Goal: Find specific page/section: Find specific page/section

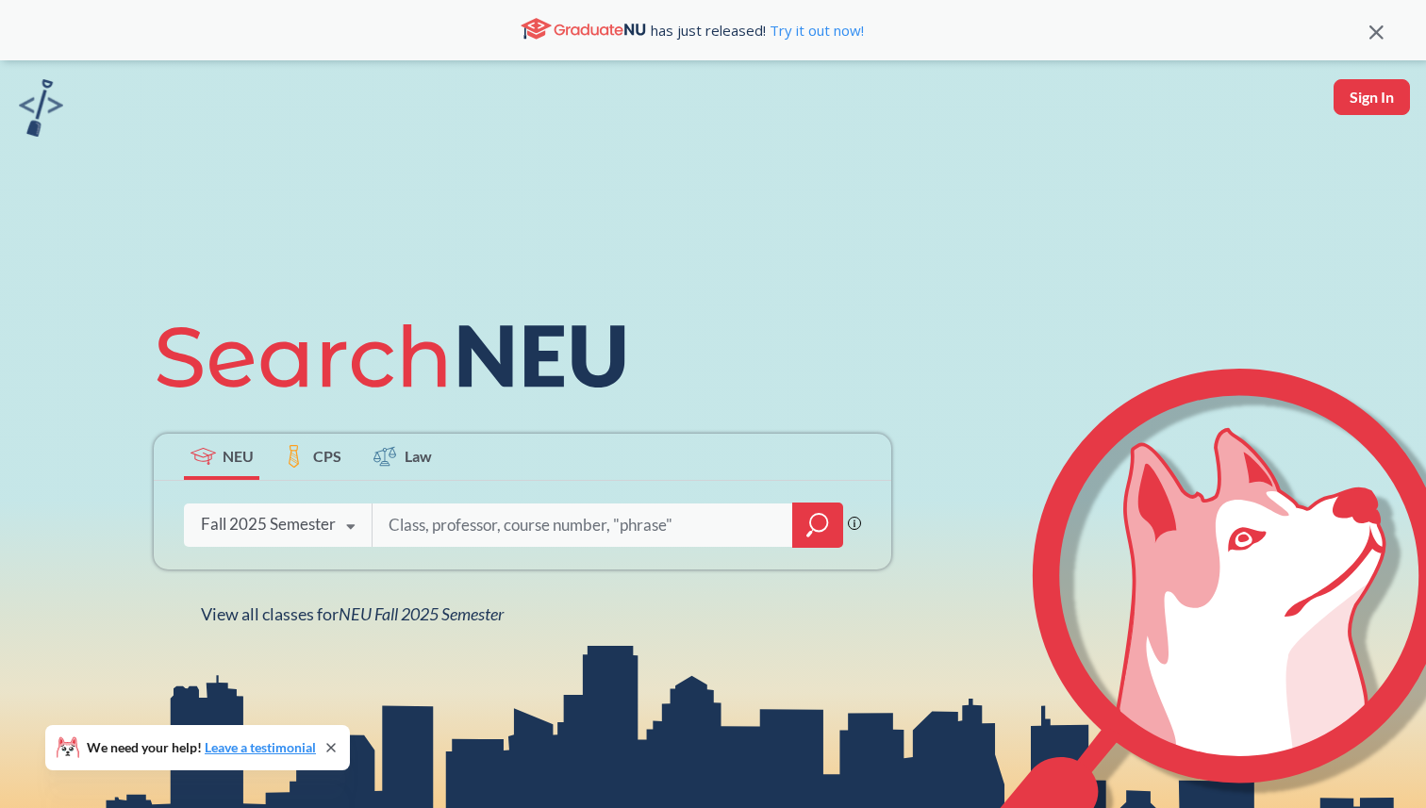
click at [814, 521] on icon "magnifying glass" at bounding box center [817, 525] width 23 height 26
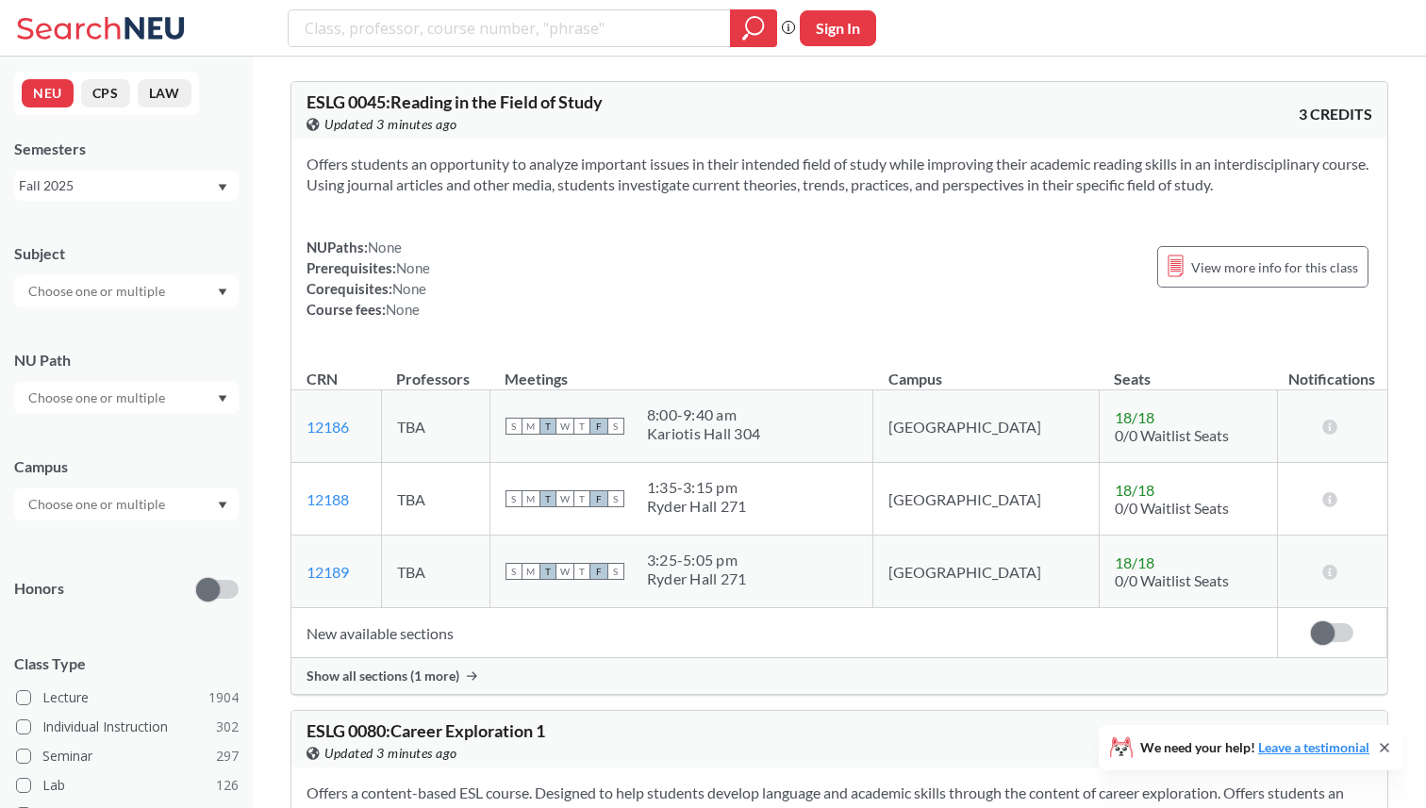
click at [97, 509] on input "text" at bounding box center [98, 504] width 158 height 23
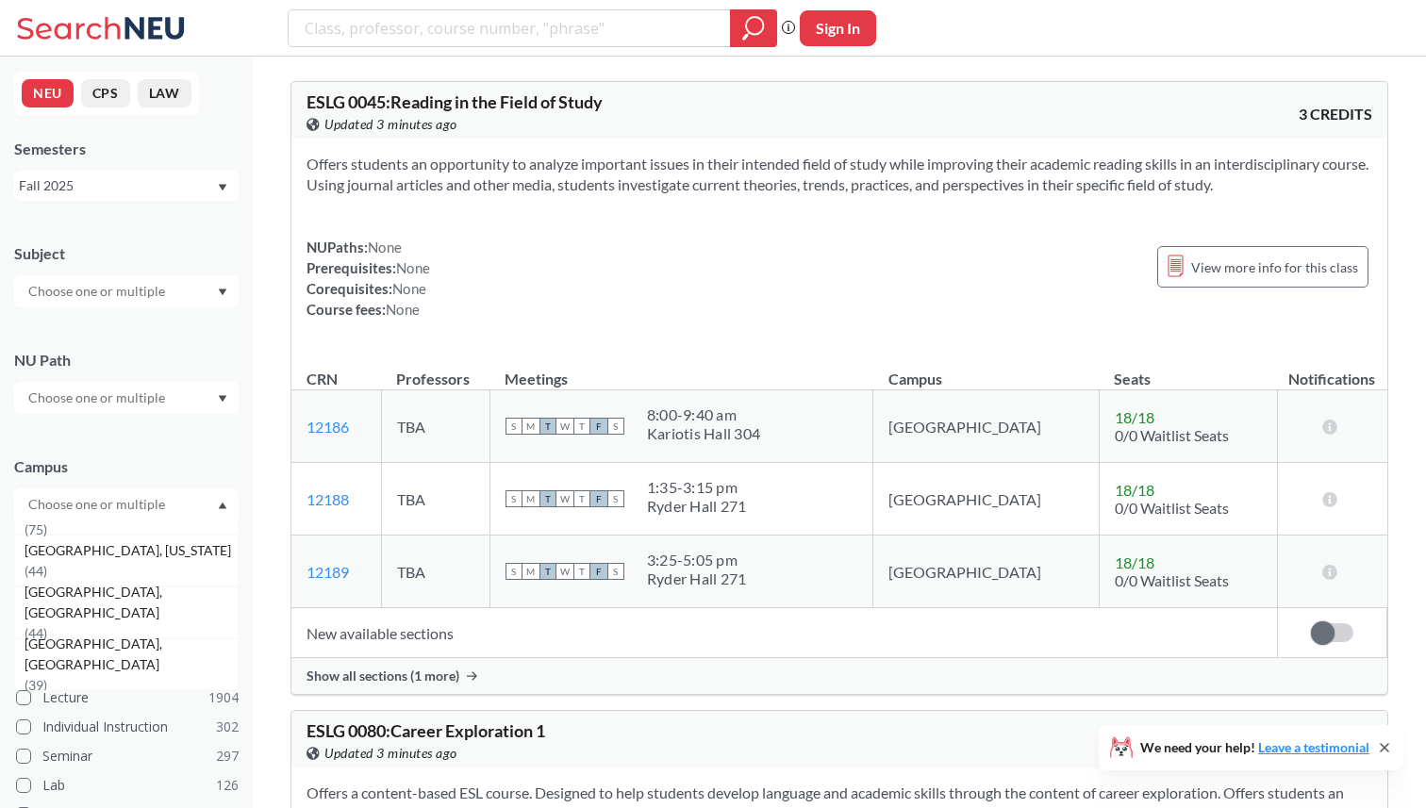
scroll to position [247, 0]
click at [114, 573] on div "Portland, Maine ( 44 )" at bounding box center [126, 559] width 224 height 52
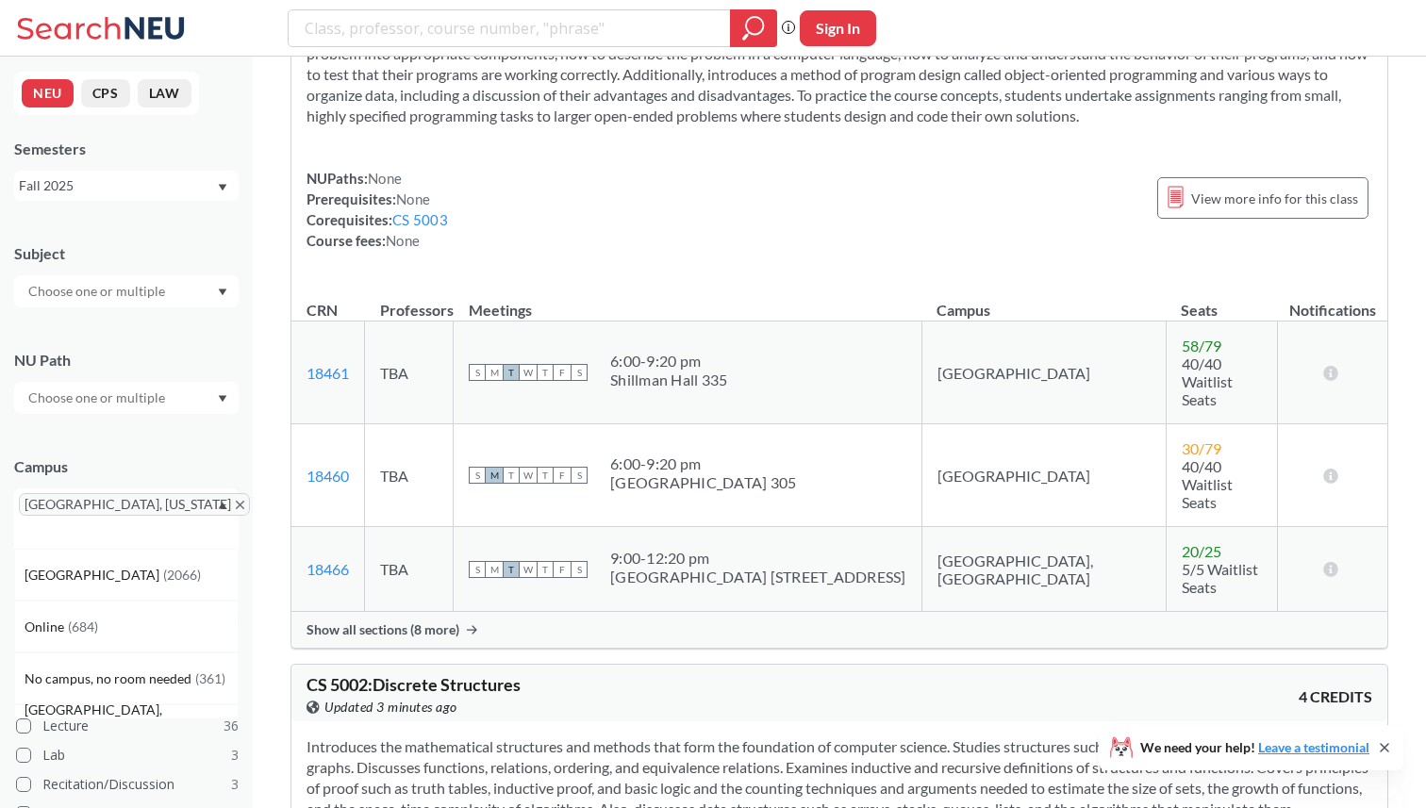
scroll to position [183, 0]
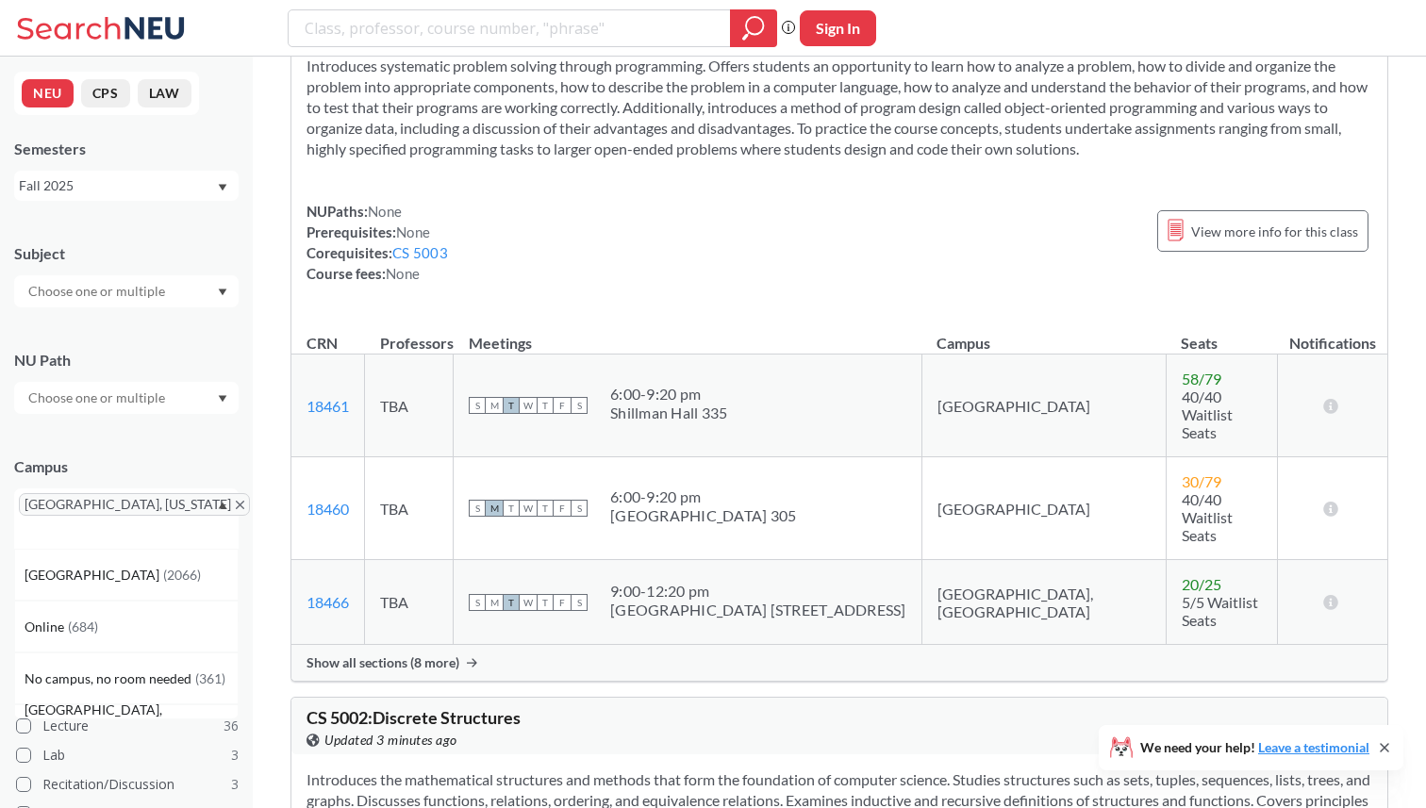
click at [231, 503] on div "[GEOGRAPHIC_DATA], [US_STATE]" at bounding box center [126, 518] width 224 height 60
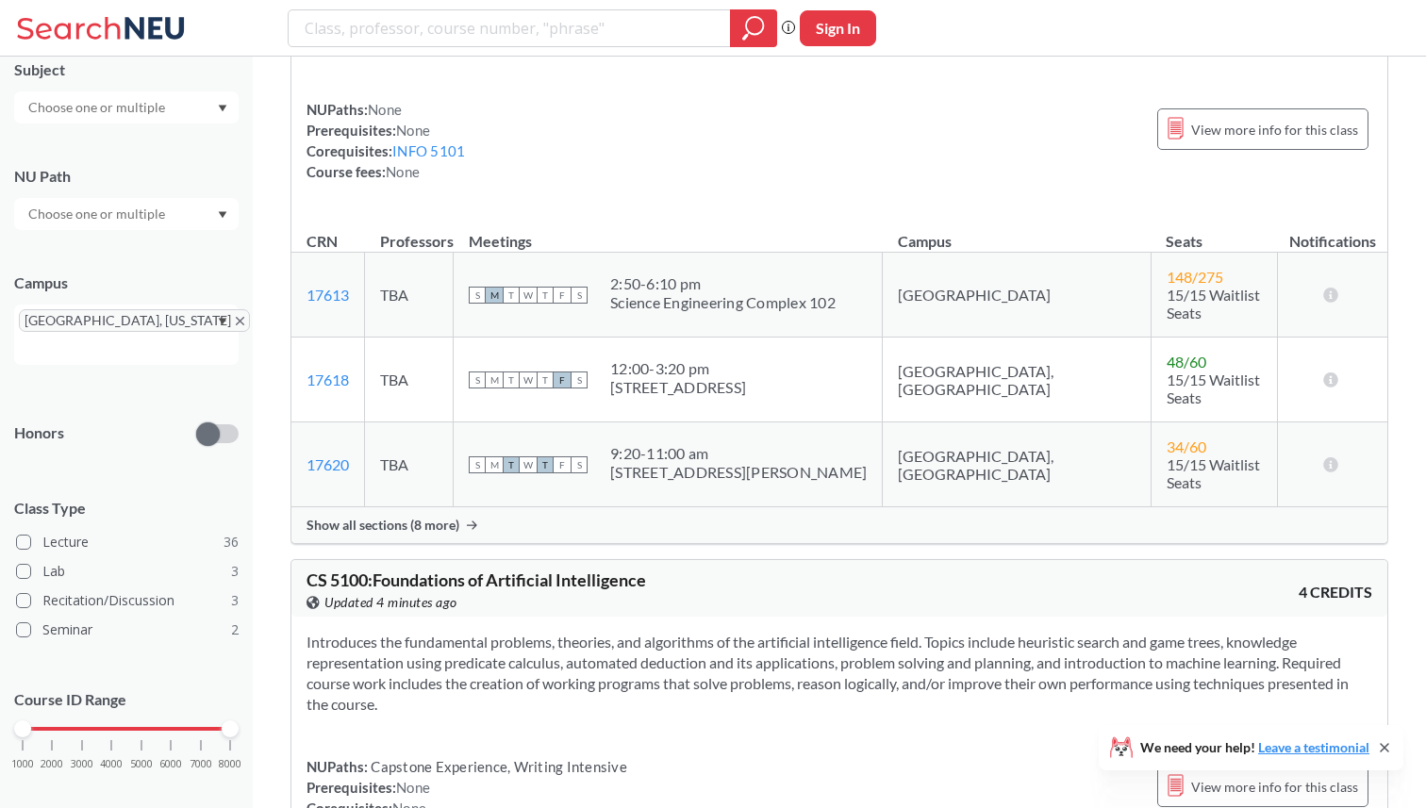
scroll to position [6653, 0]
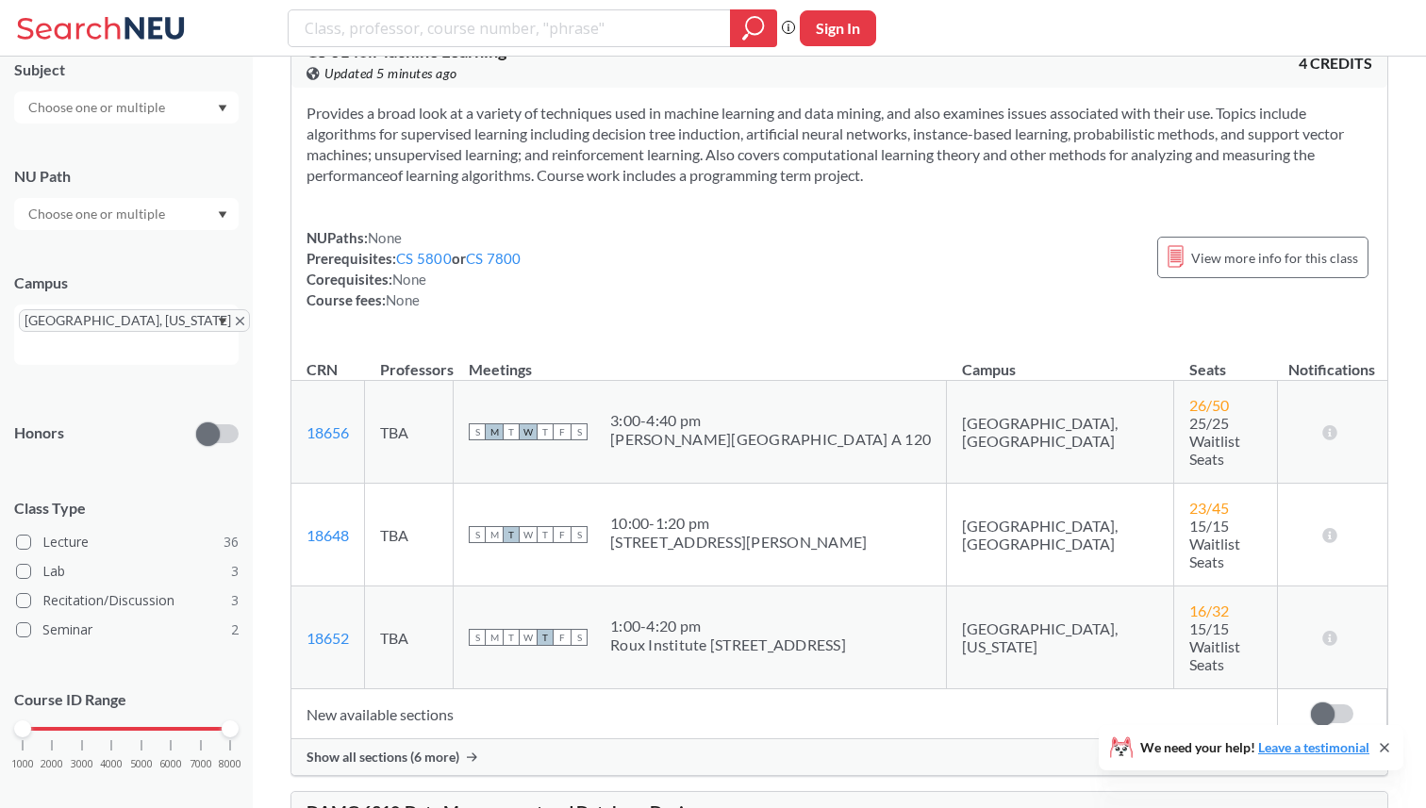
scroll to position [24554, 0]
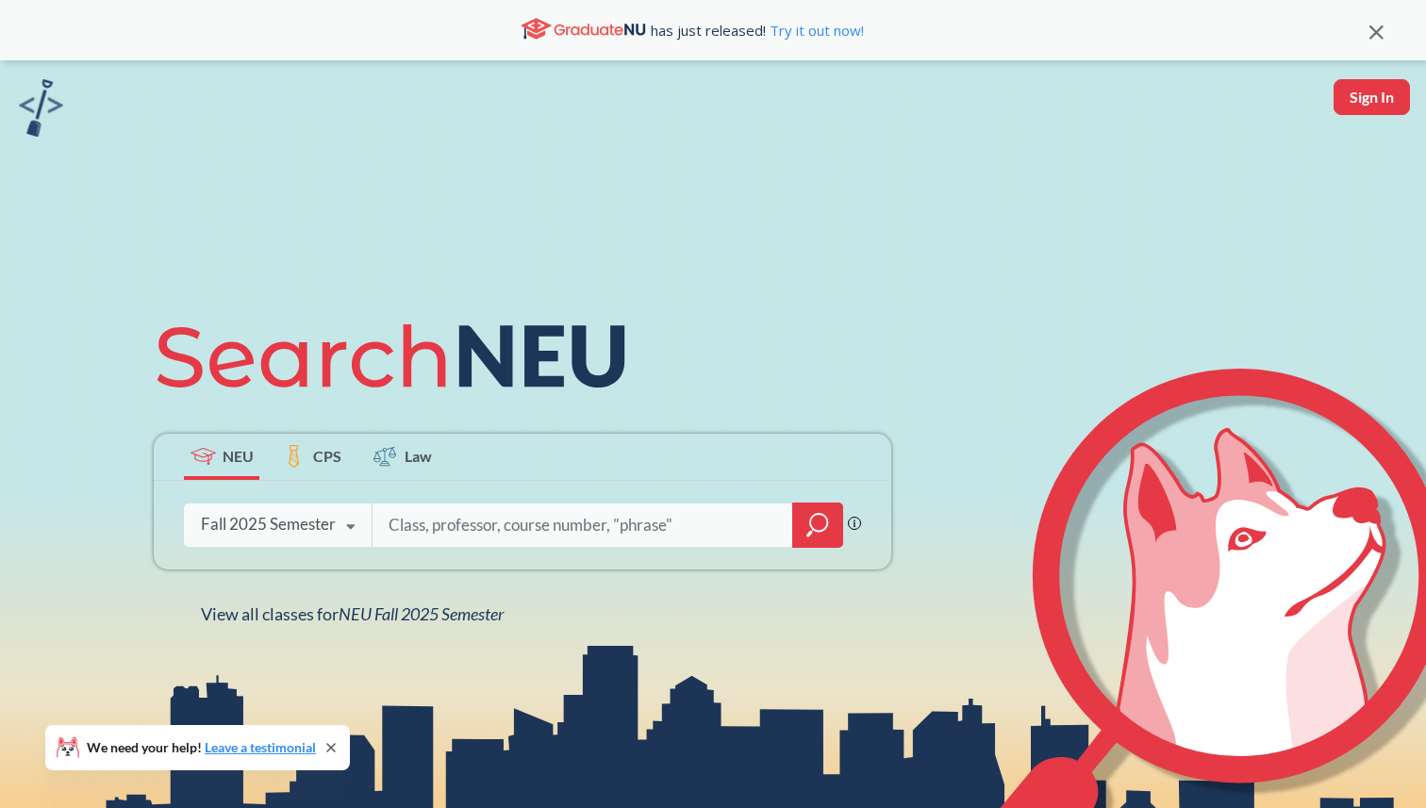
click at [833, 516] on div at bounding box center [817, 525] width 51 height 45
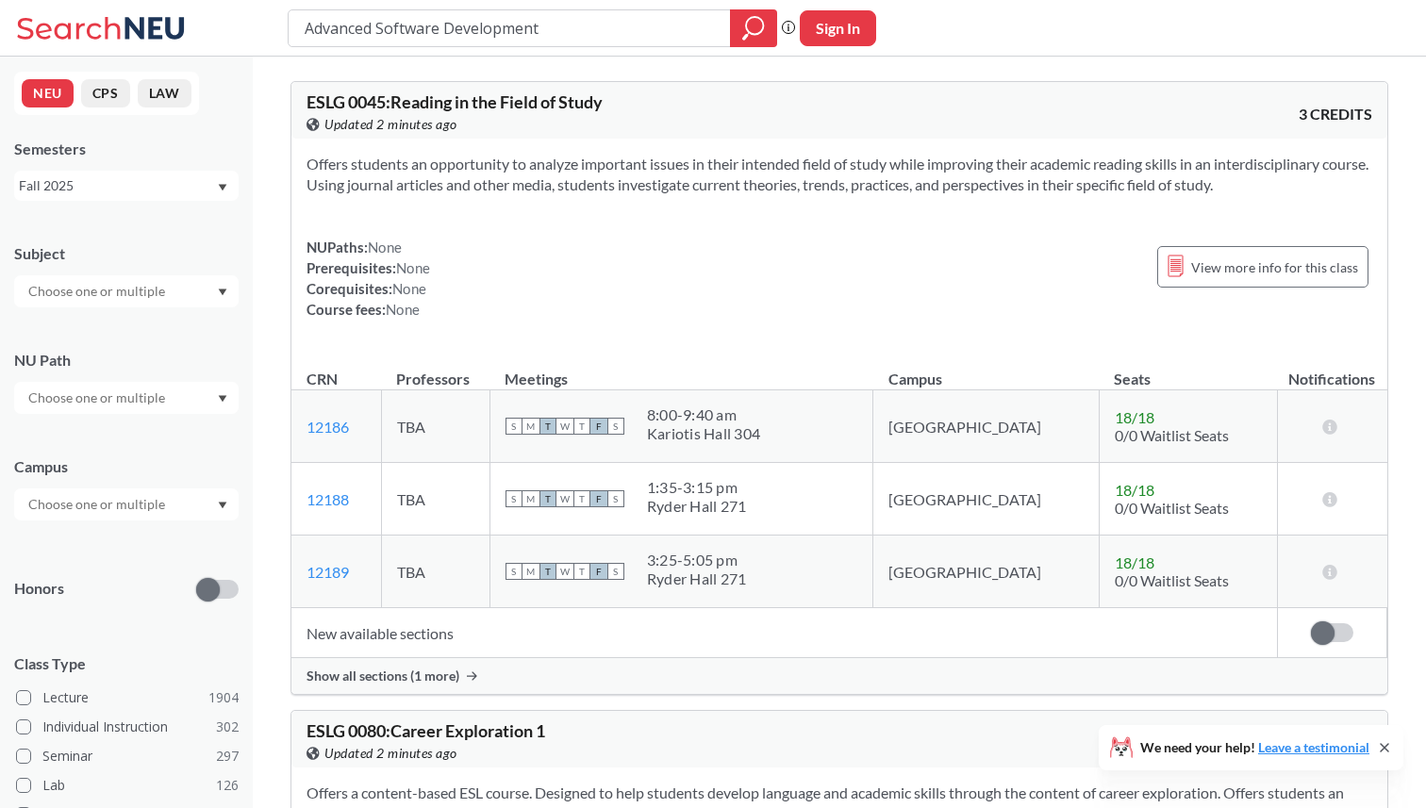
type input "Advanced Software Development"
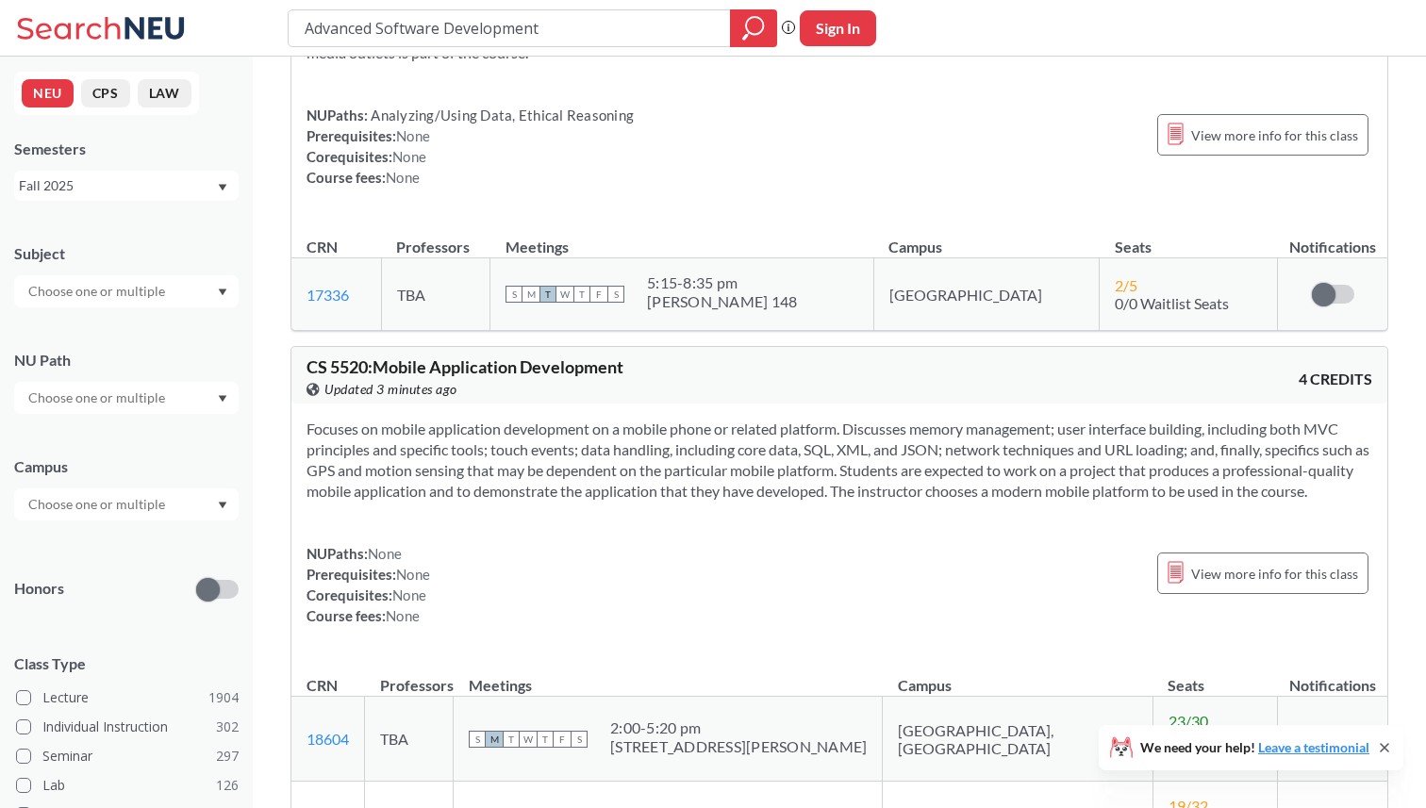
scroll to position [12153, 0]
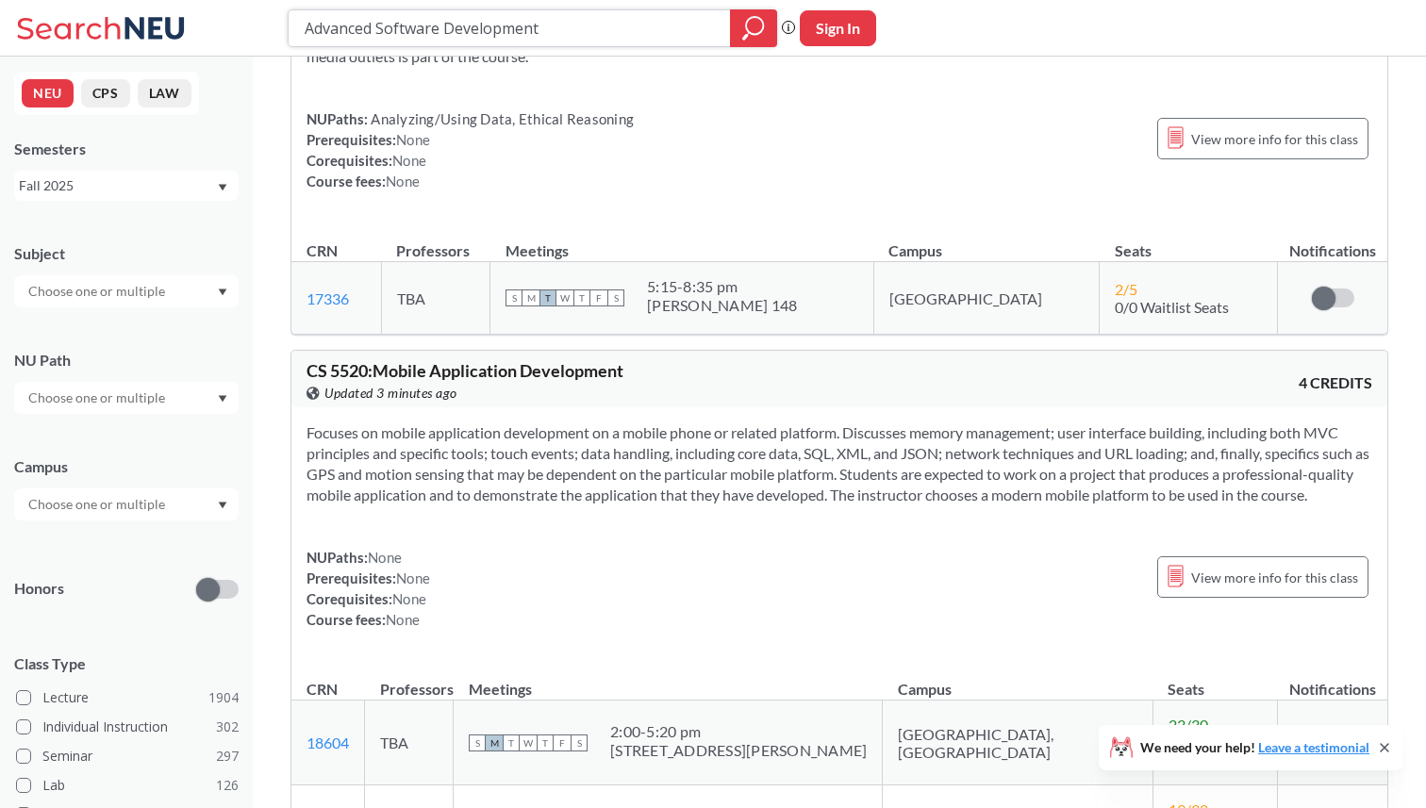
click at [477, 41] on input "Advanced Software Development" at bounding box center [510, 28] width 414 height 32
type input "building scalable"
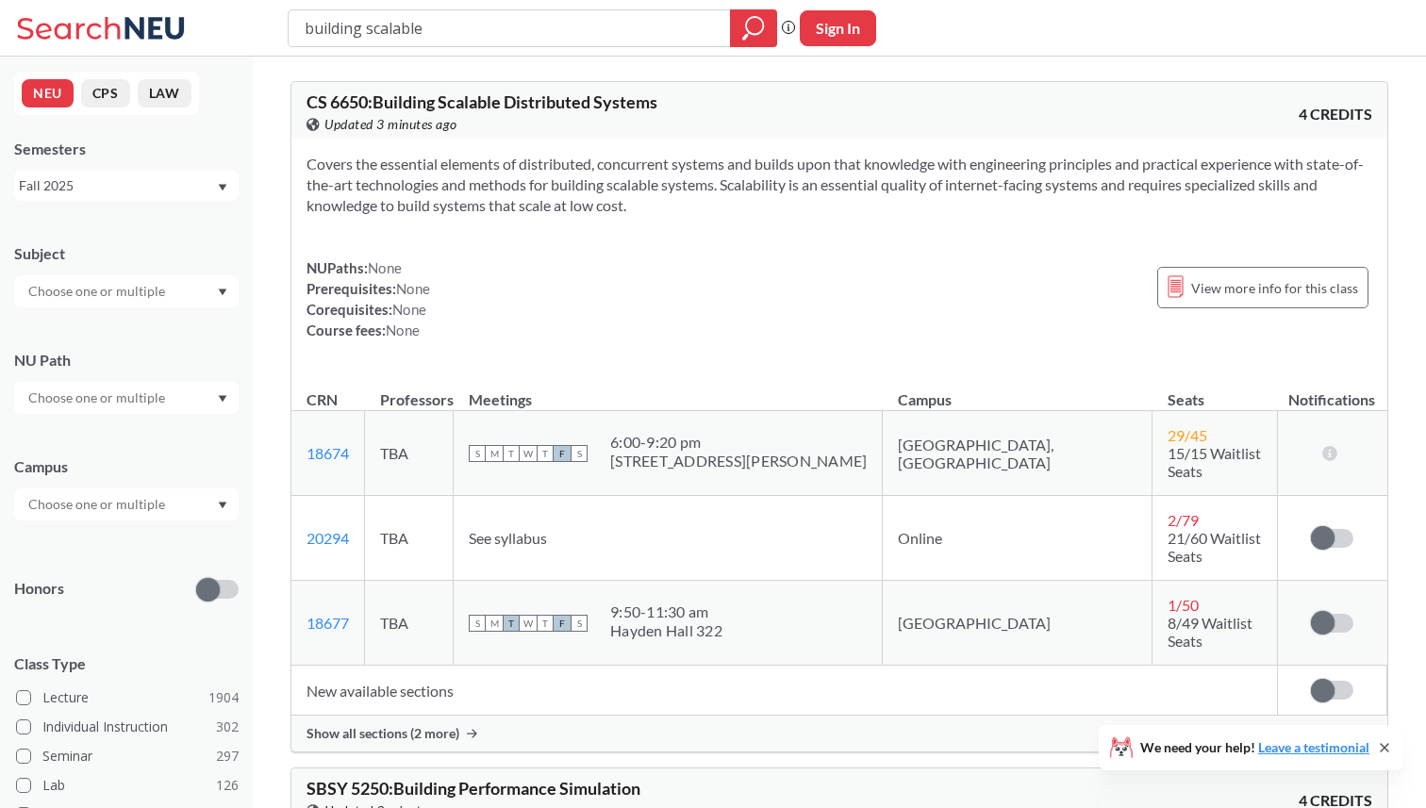
click at [440, 716] on div "Show all sections (2 more)" at bounding box center [839, 734] width 1096 height 36
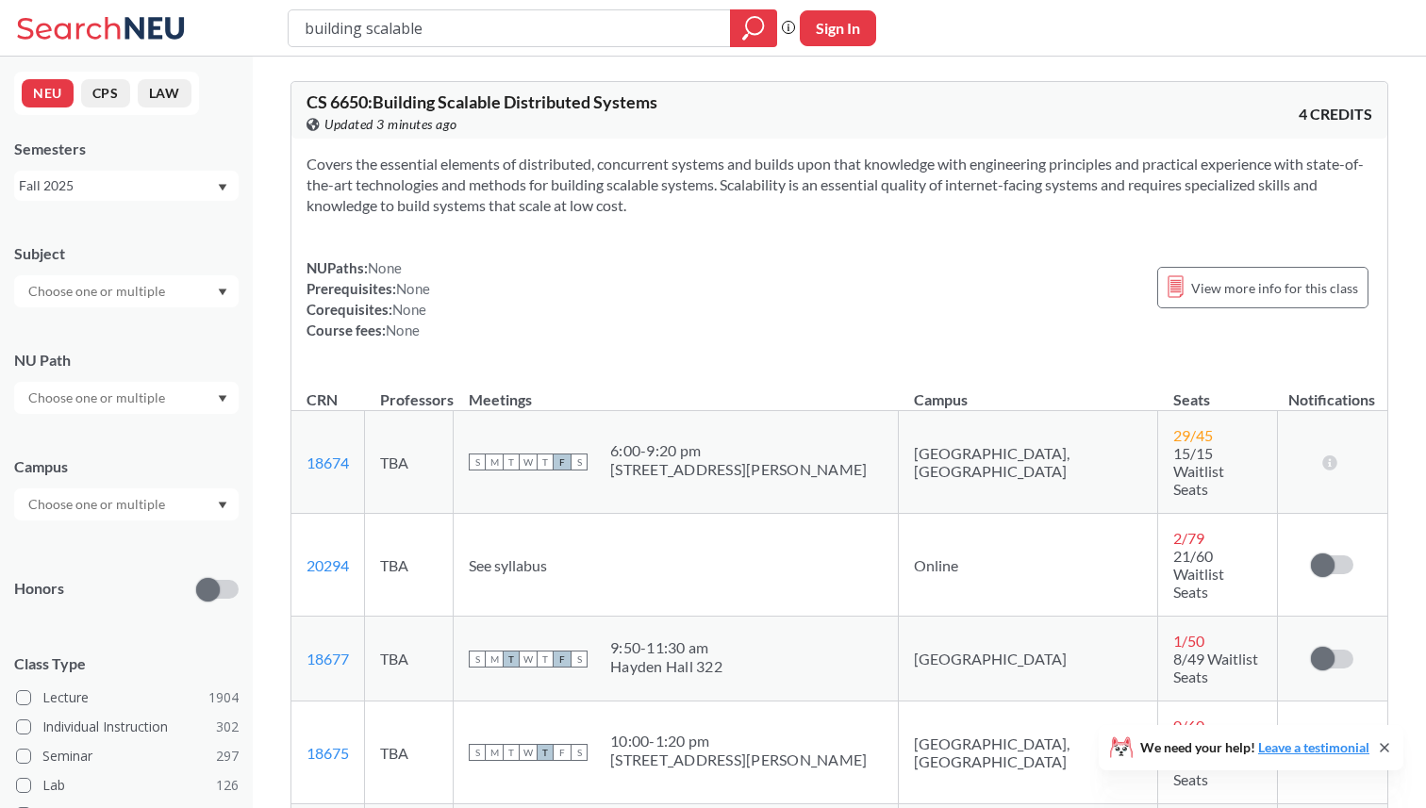
click at [352, 112] on span "CS 6650 : Building Scalable Distributed Systems" at bounding box center [481, 101] width 351 height 21
copy span "6650"
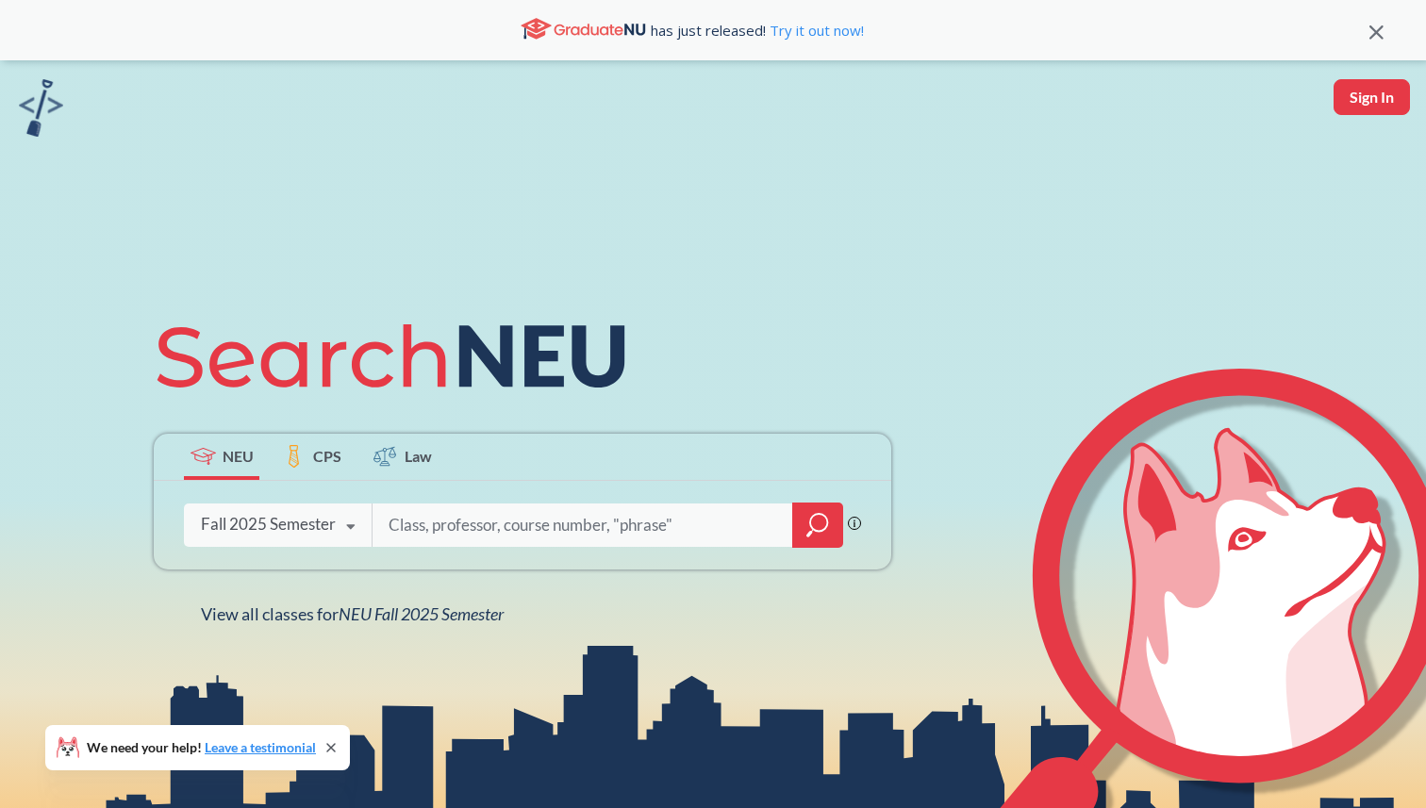
click at [832, 533] on div at bounding box center [817, 525] width 51 height 45
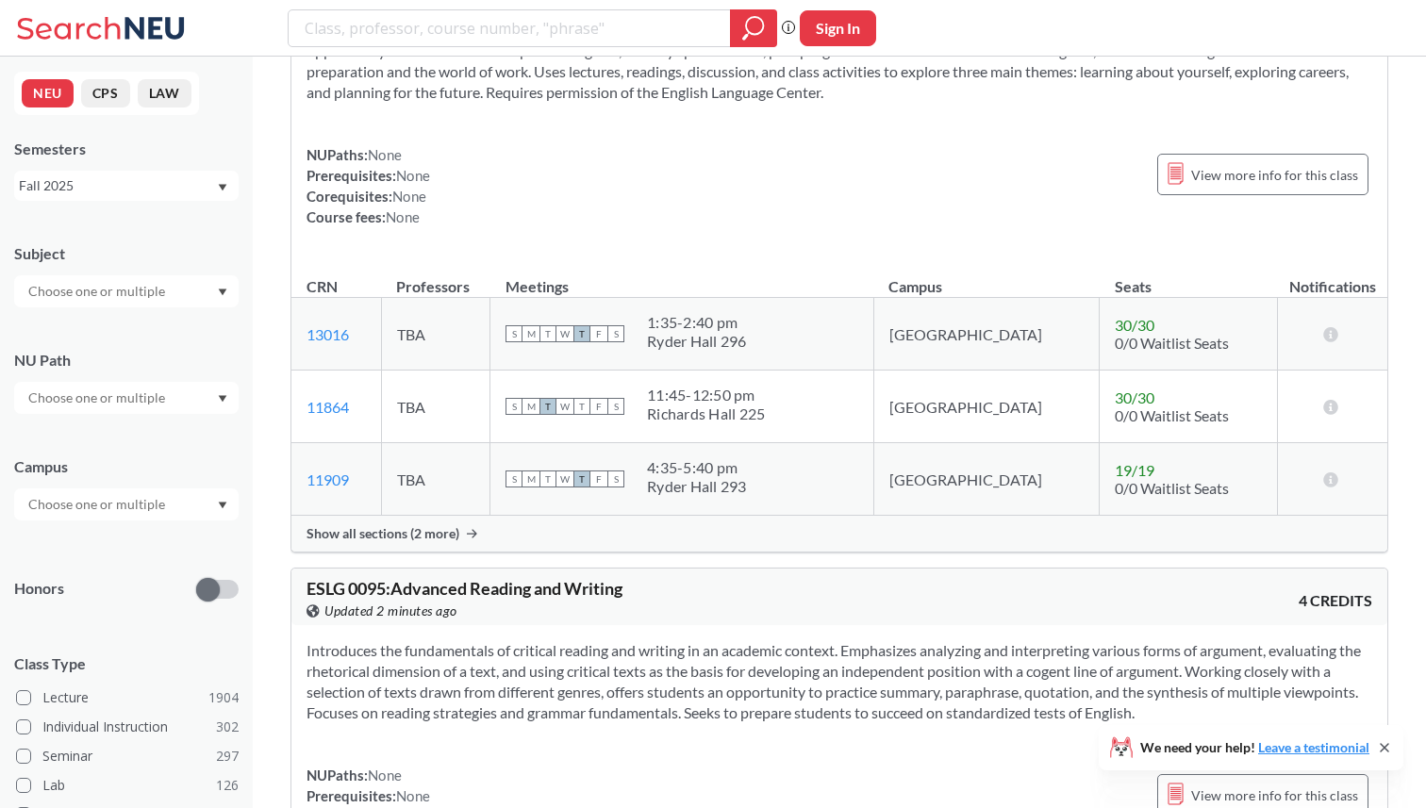
scroll to position [776, 0]
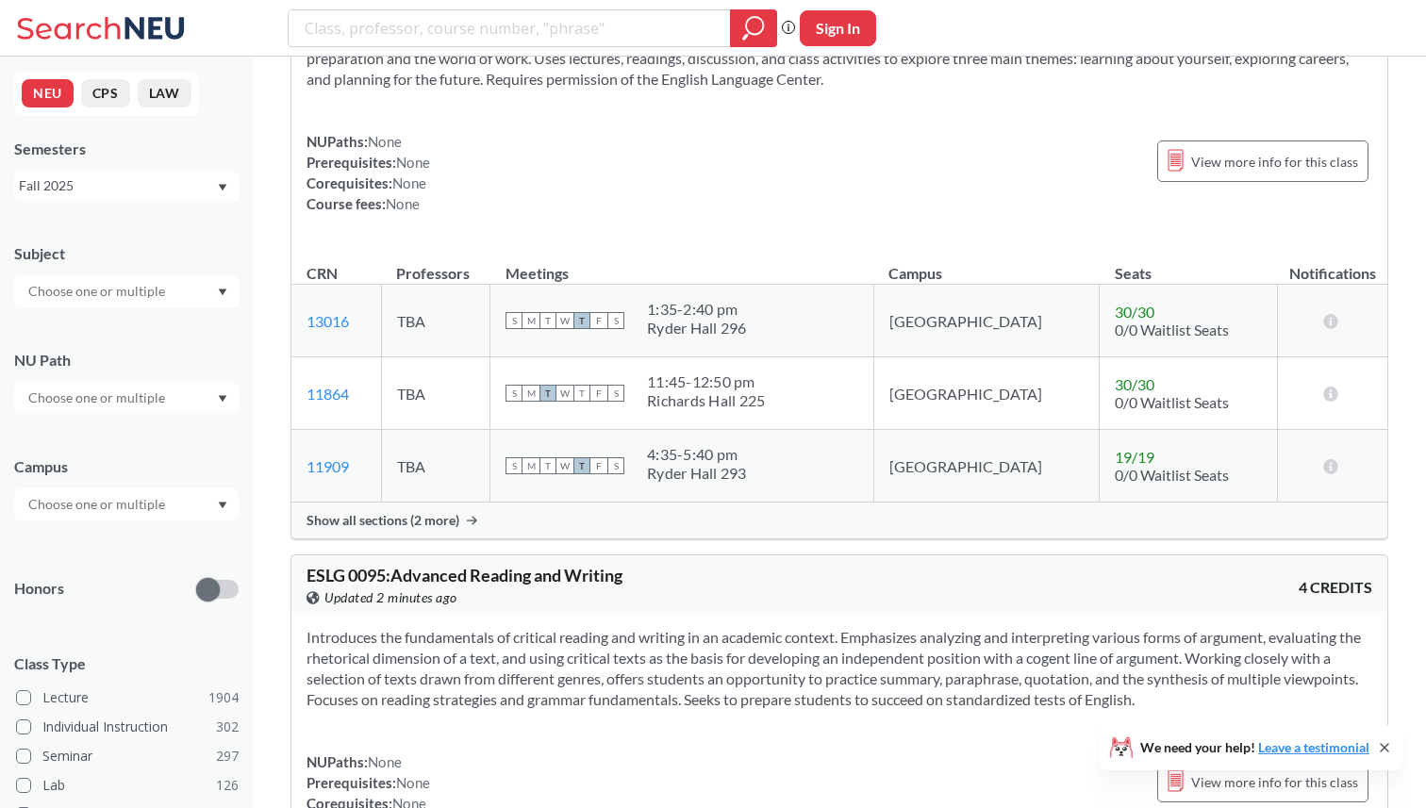
click at [119, 519] on div at bounding box center [126, 504] width 224 height 32
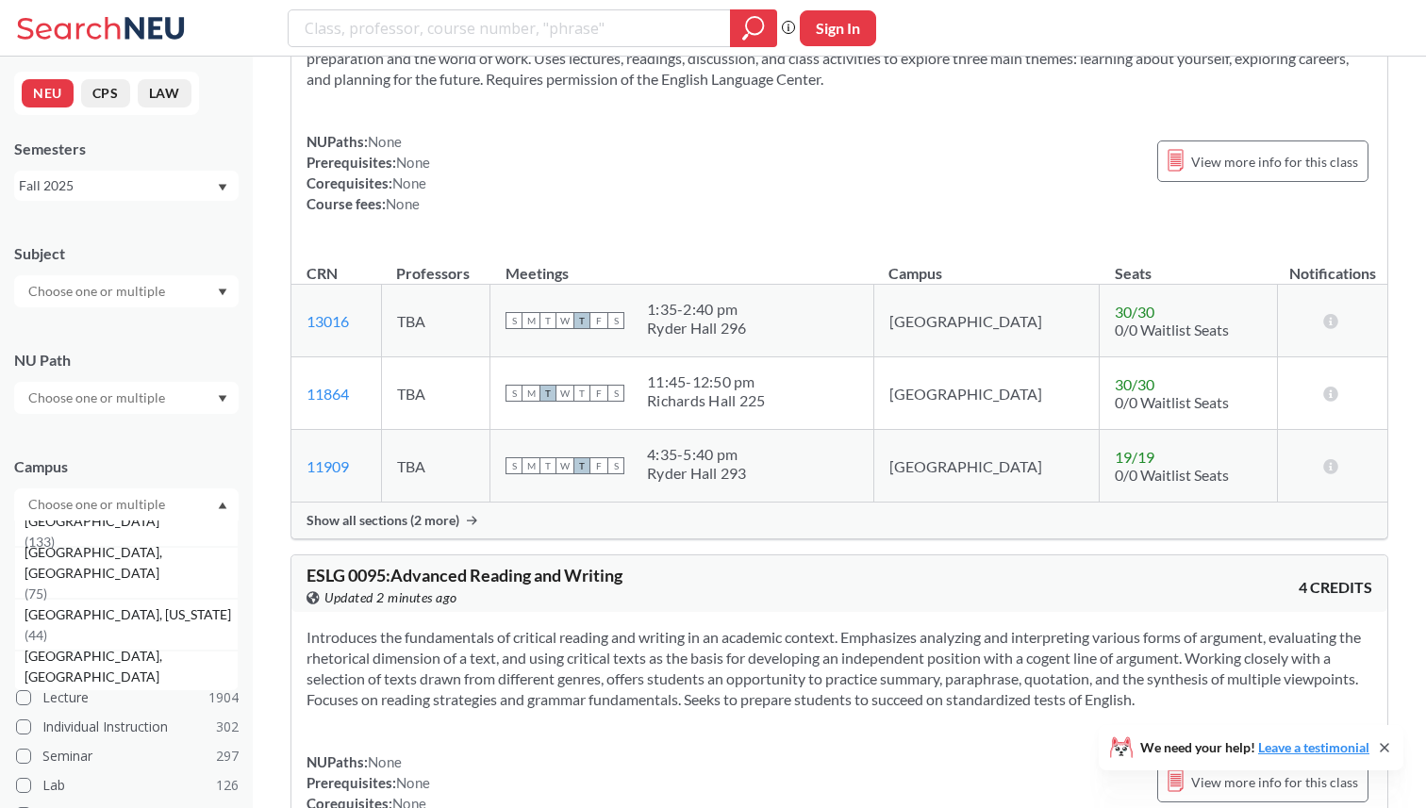
scroll to position [180, 0]
click at [101, 622] on span "[GEOGRAPHIC_DATA], [US_STATE]" at bounding box center [130, 615] width 210 height 21
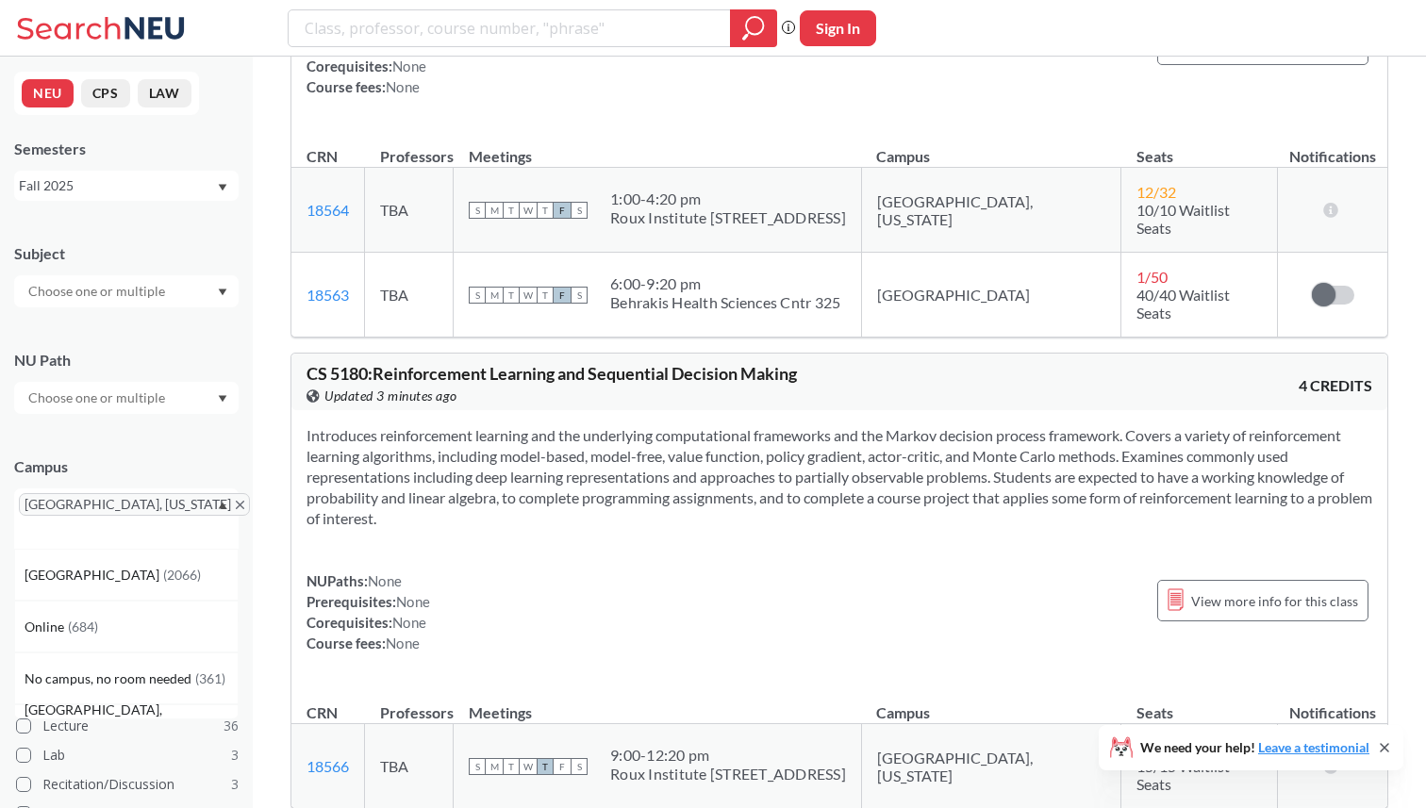
scroll to position [11470, 0]
